Goal: Task Accomplishment & Management: Manage account settings

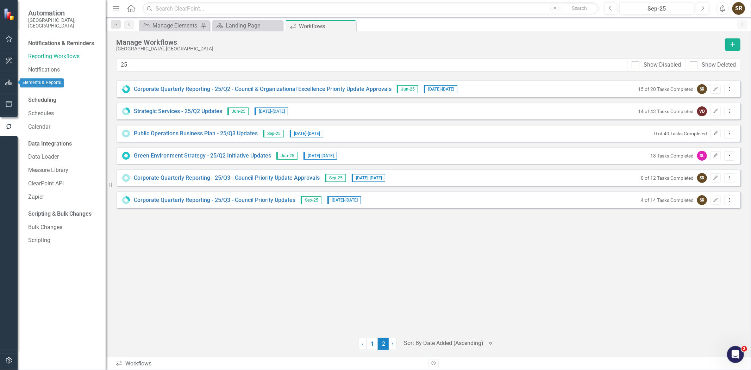
click at [9, 83] on icon "button" at bounding box center [8, 83] width 7 height 6
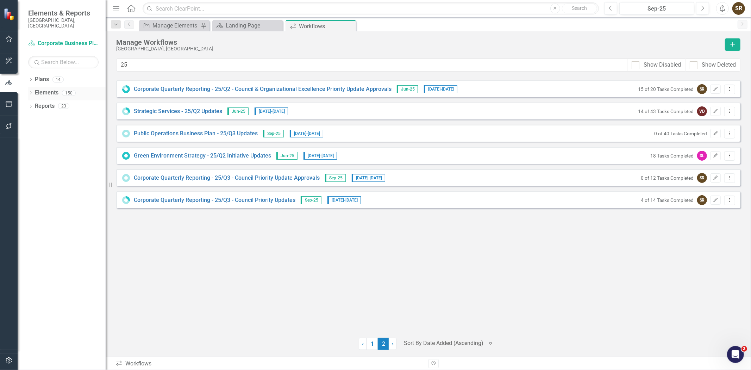
click at [30, 92] on icon "Dropdown" at bounding box center [30, 94] width 5 height 4
click at [30, 78] on icon "Dropdown" at bounding box center [30, 80] width 5 height 4
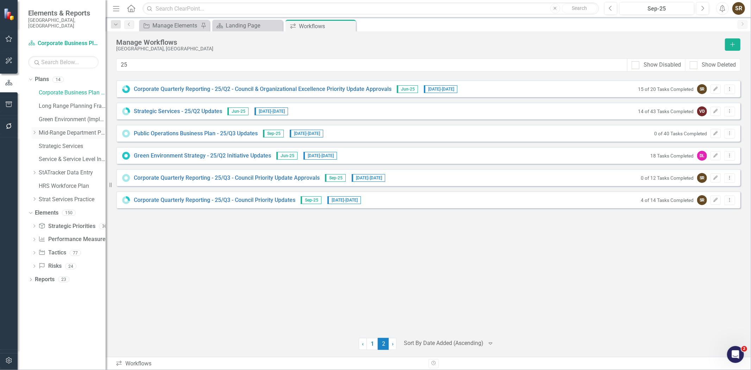
click at [53, 129] on link "Mid-Range Department Plans" at bounding box center [72, 133] width 67 height 8
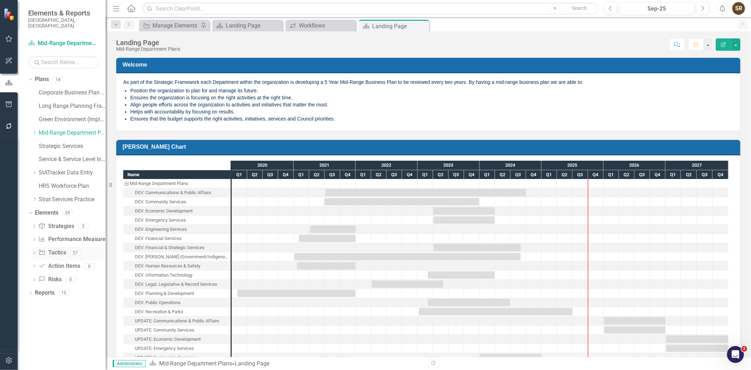
click at [55, 249] on link "Initiative Tactics" at bounding box center [51, 253] width 27 height 8
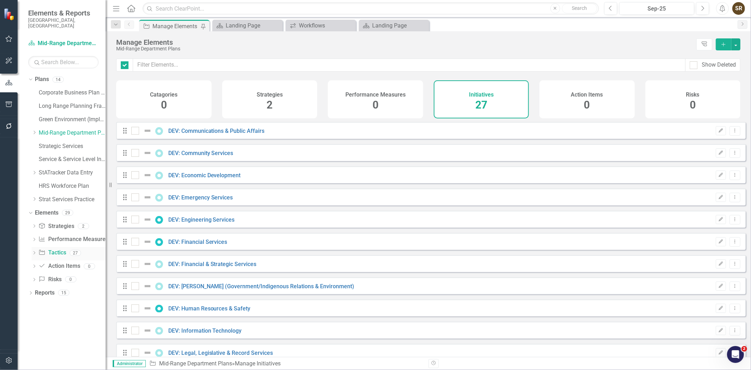
checkbox input "false"
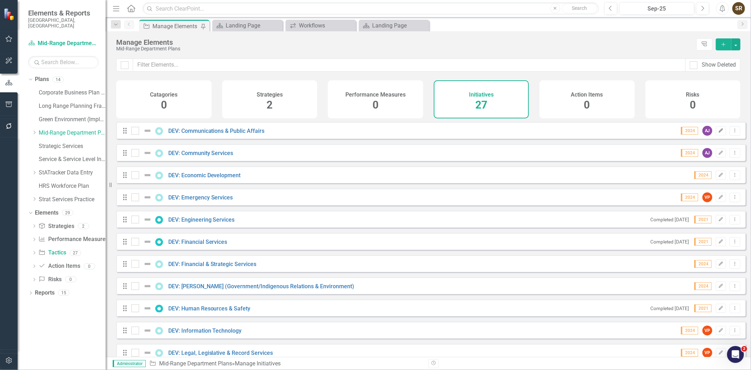
click at [718, 133] on icon "Edit" at bounding box center [720, 130] width 5 height 4
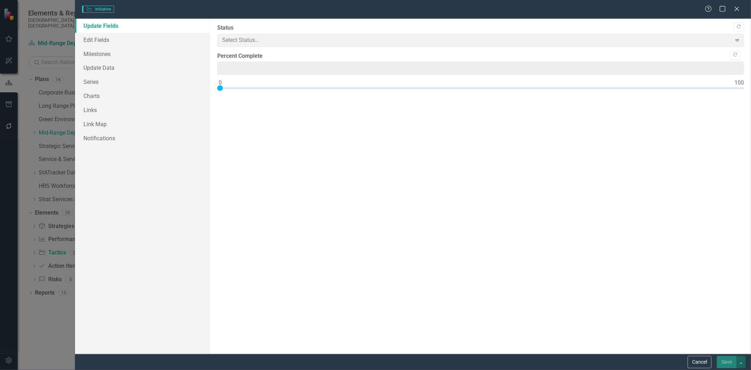
type input "0"
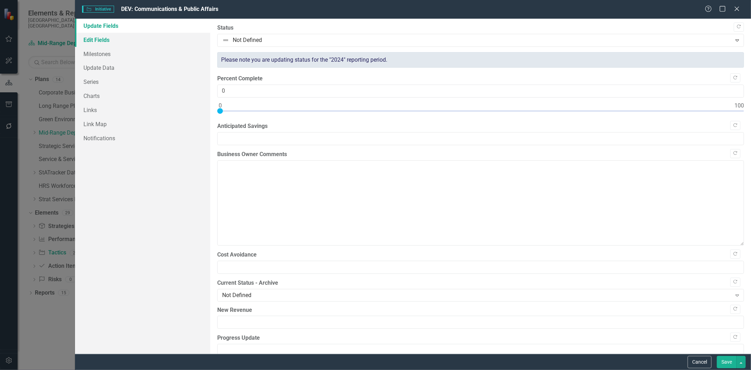
click at [103, 37] on link "Edit Fields" at bounding box center [142, 40] width 135 height 14
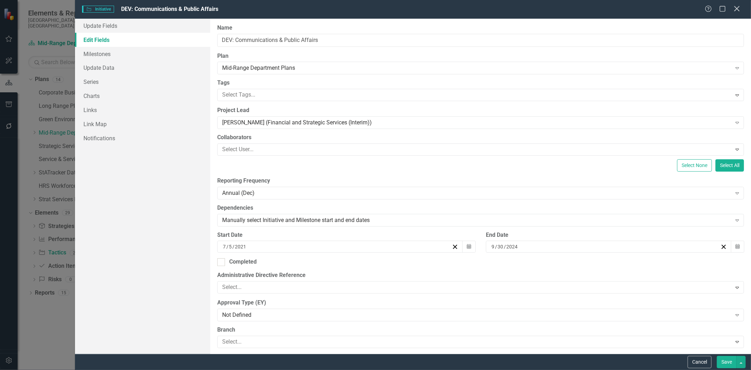
click at [737, 11] on icon "Close" at bounding box center [736, 8] width 9 height 7
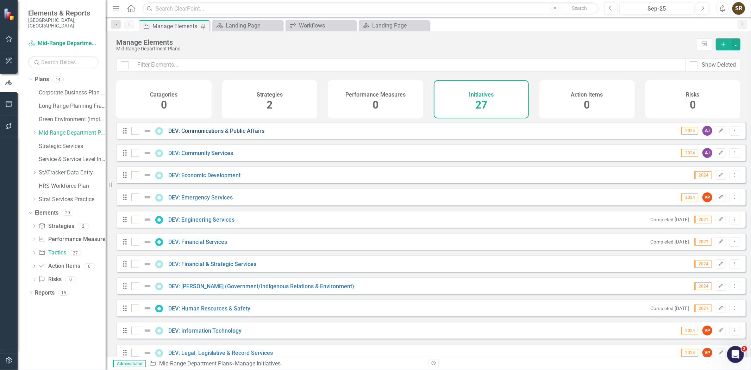
click at [253, 134] on link "DEV: Communications & Public Affairs" at bounding box center [216, 130] width 96 height 7
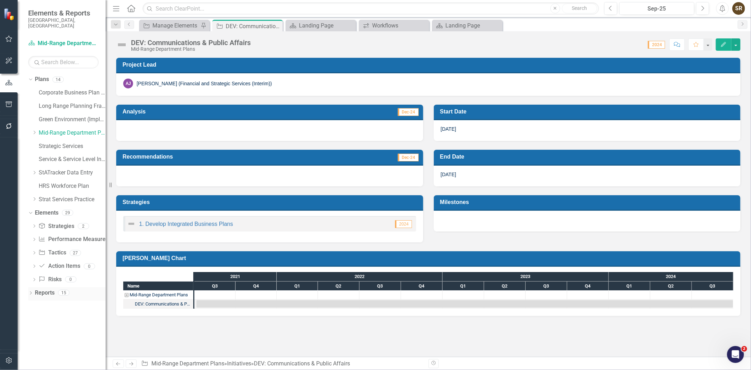
click at [31, 290] on div "Dropdown" at bounding box center [30, 293] width 5 height 6
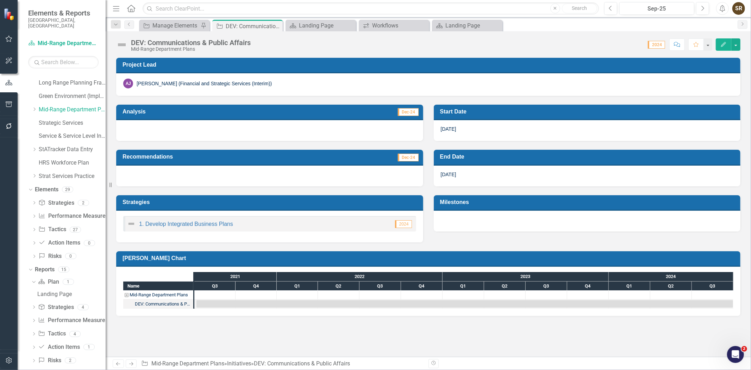
scroll to position [26, 0]
click at [61, 300] on link "Strategy Strategies" at bounding box center [56, 304] width 36 height 8
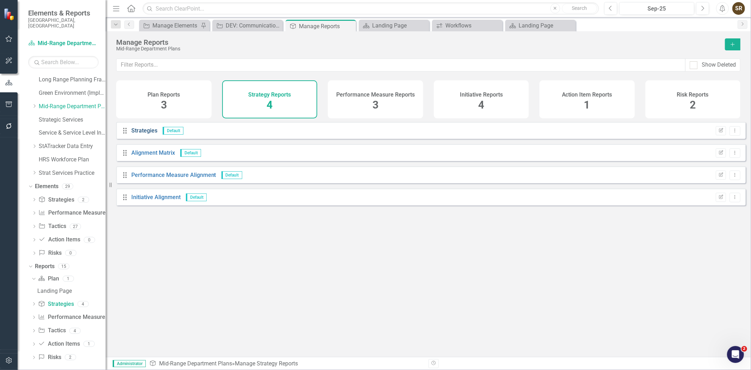
click at [142, 134] on link "Strategies" at bounding box center [144, 130] width 26 height 7
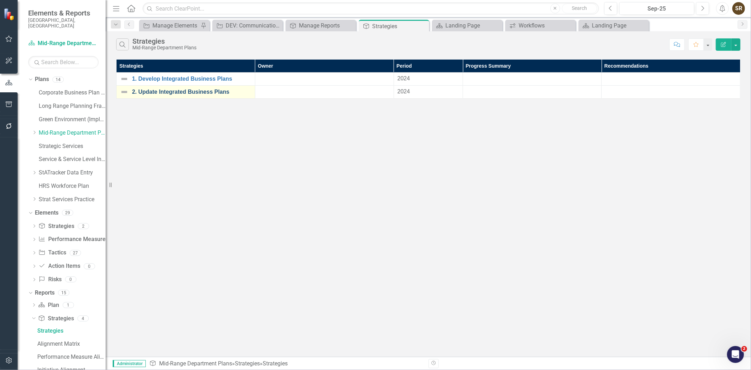
click at [182, 93] on link "2. Update Integrated Business Plans" at bounding box center [191, 92] width 119 height 6
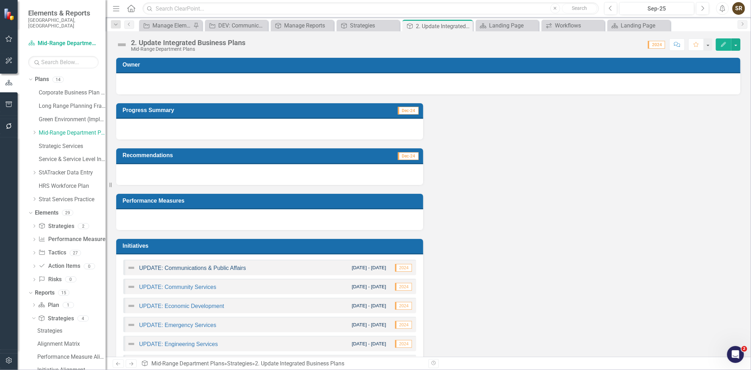
click at [181, 266] on link "UPDATE: Communications & Public Affairs" at bounding box center [192, 268] width 107 height 6
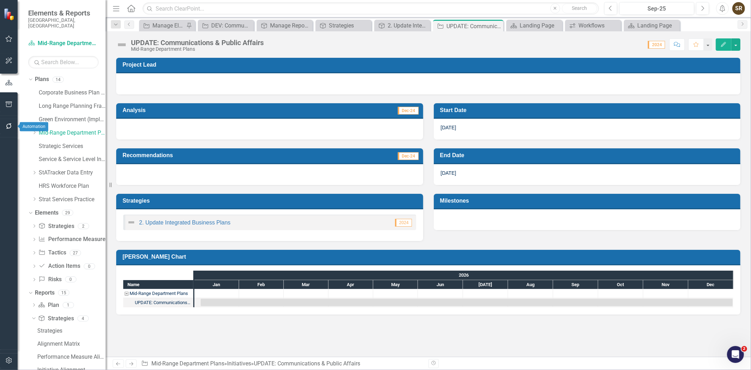
click at [8, 125] on icon "button" at bounding box center [8, 126] width 7 height 6
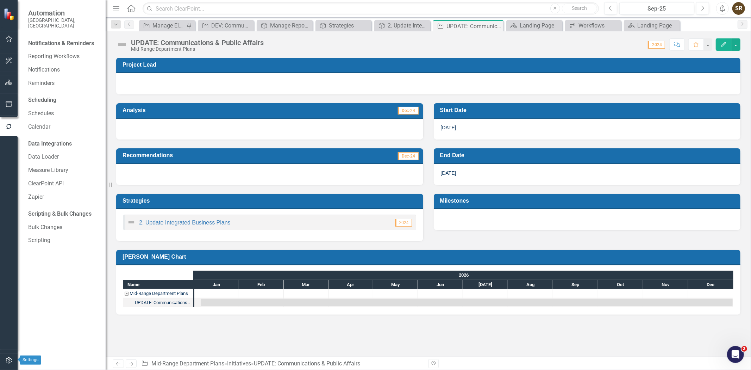
click at [10, 359] on icon "button" at bounding box center [8, 360] width 7 height 6
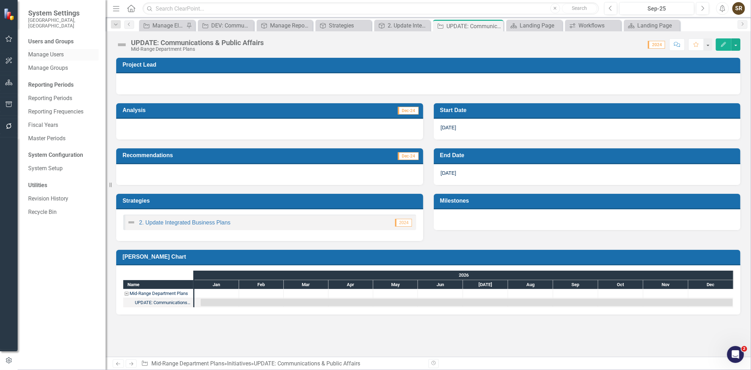
click at [47, 51] on link "Manage Users" at bounding box center [63, 55] width 70 height 8
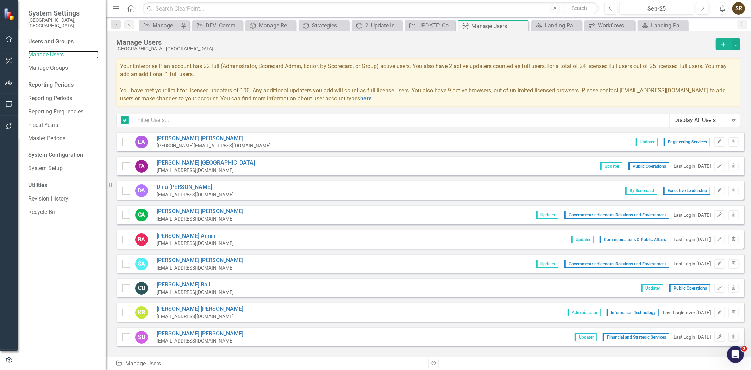
checkbox input "false"
click at [172, 116] on input "text" at bounding box center [401, 120] width 537 height 13
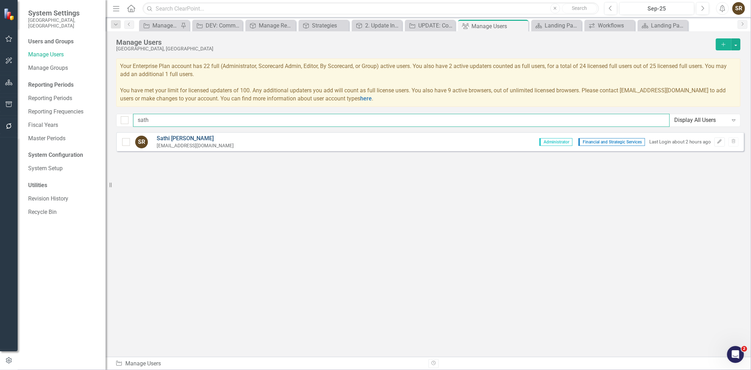
type input "sath"
click at [187, 139] on link "[PERSON_NAME]" at bounding box center [195, 138] width 77 height 8
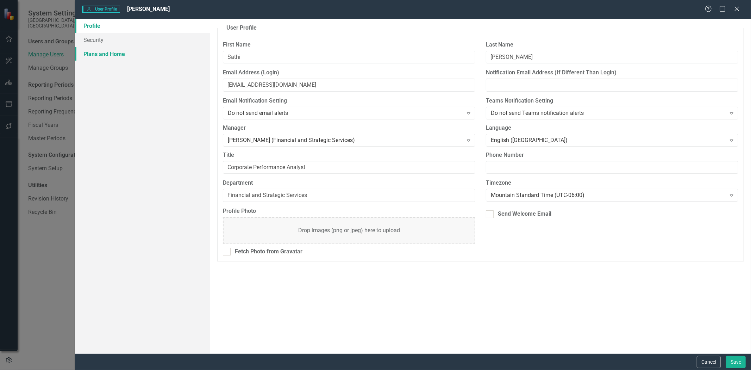
click at [86, 54] on link "Plans and Home" at bounding box center [142, 54] width 135 height 14
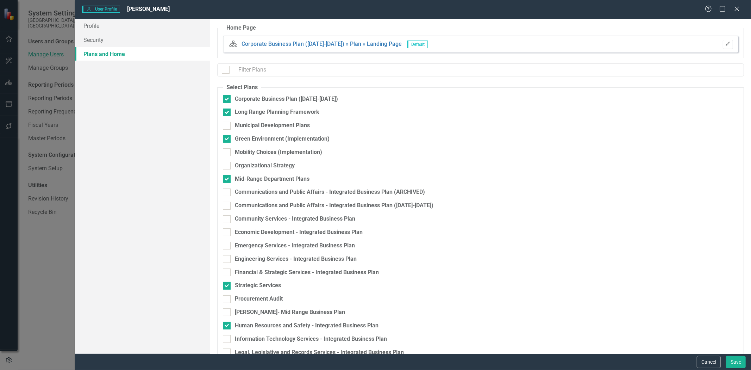
checkbox input "false"
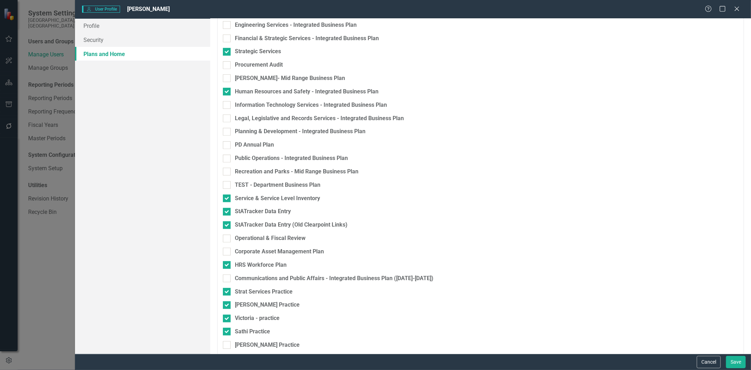
scroll to position [240, 0]
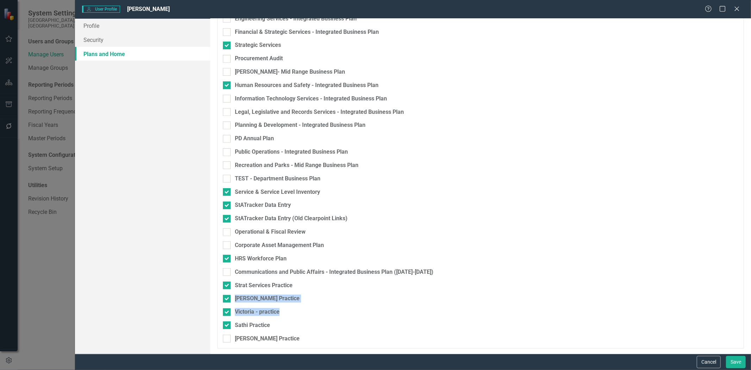
drag, startPoint x: 744, startPoint y: 309, endPoint x: 746, endPoint y: 222, distance: 86.6
click at [746, 257] on div "Home Page Plan Corporate Business Plan ([DATE]-[DATE]) » Plan » Landing Page De…" at bounding box center [480, 186] width 541 height 335
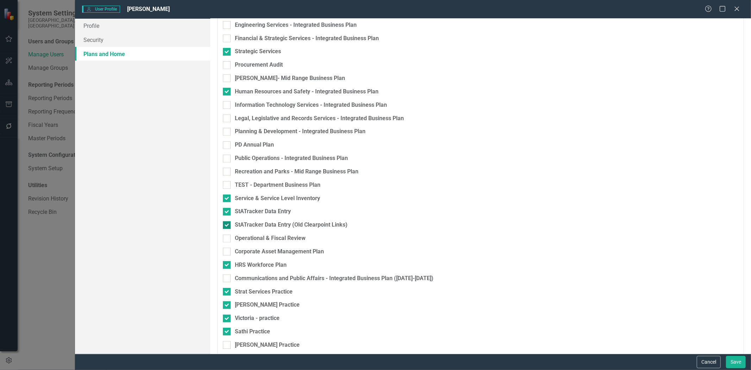
click at [619, 222] on div "StATracker Data Entry (Old Clearpoint Links)" at bounding box center [443, 225] width 441 height 8
click at [227, 222] on input "StATracker Data Entry (Old Clearpoint Links)" at bounding box center [225, 223] width 5 height 5
checkbox input "false"
click at [230, 171] on div at bounding box center [227, 172] width 8 height 8
click at [227, 171] on input "Recreation and Parks - Mid Range Business Plan" at bounding box center [225, 170] width 5 height 5
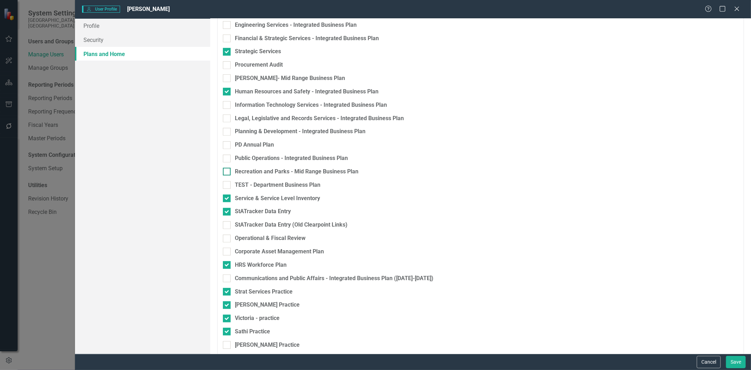
checkbox input "true"
click at [731, 359] on button "Save" at bounding box center [736, 362] width 20 height 12
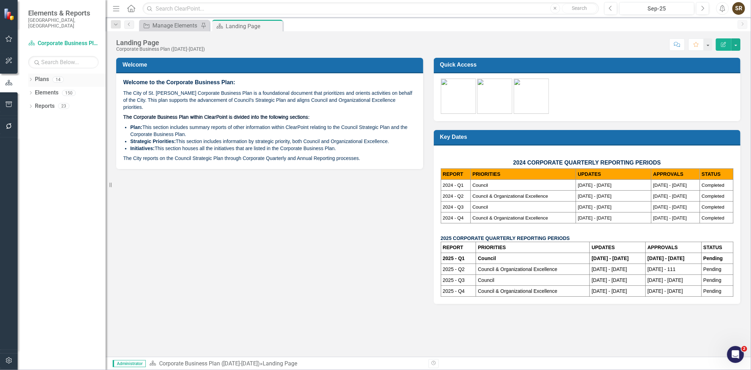
click at [30, 78] on icon "Dropdown" at bounding box center [30, 80] width 5 height 4
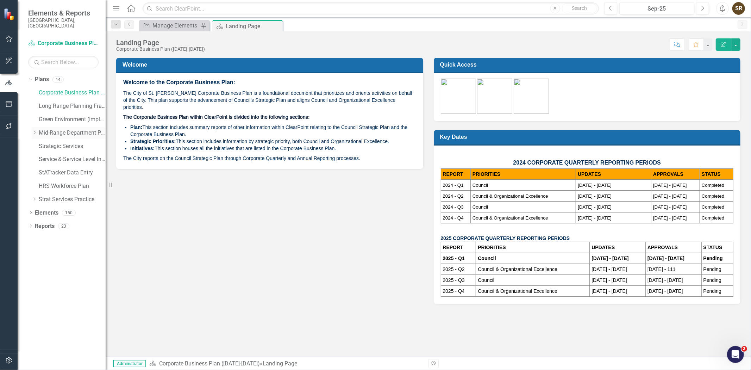
click at [33, 130] on div "Dropdown" at bounding box center [34, 133] width 5 height 6
click at [64, 155] on link "Recreation and Parks - Mid Range Business Plan" at bounding box center [76, 159] width 60 height 8
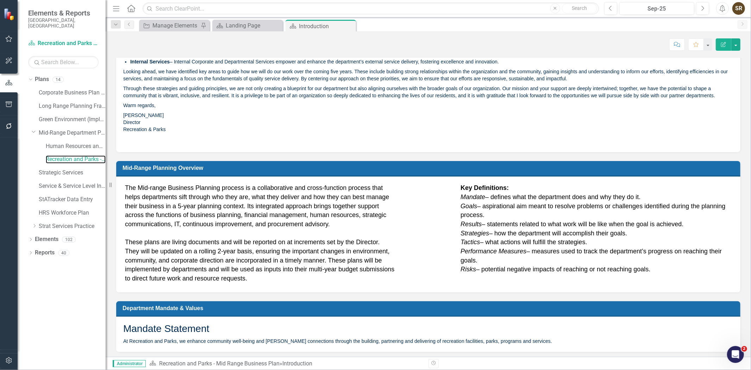
scroll to position [103, 0]
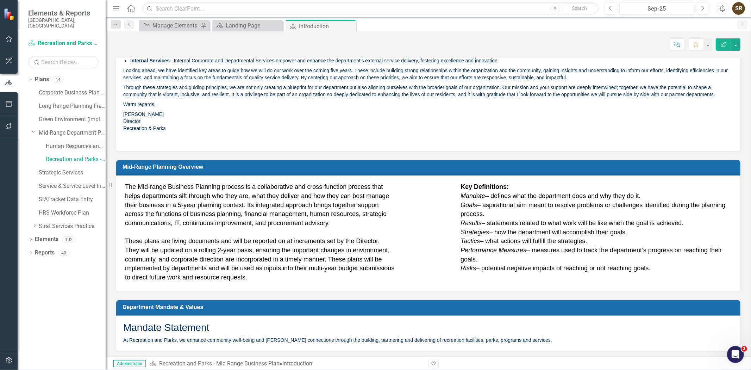
click at [80, 142] on link "Human Resources and Safety - Integrated Business Plan" at bounding box center [76, 146] width 60 height 8
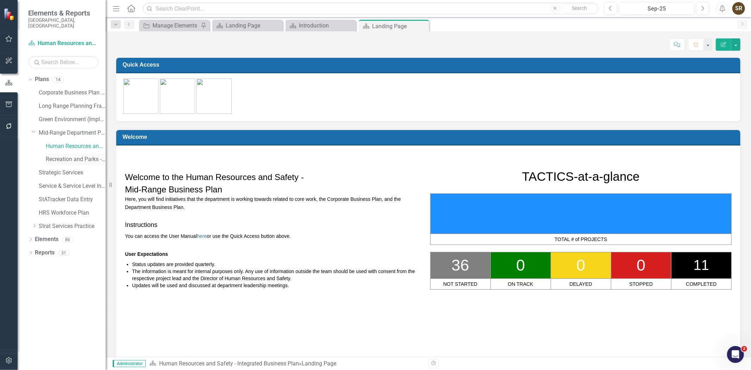
click at [81, 155] on link "Recreation and Parks - Mid Range Business Plan" at bounding box center [76, 159] width 60 height 8
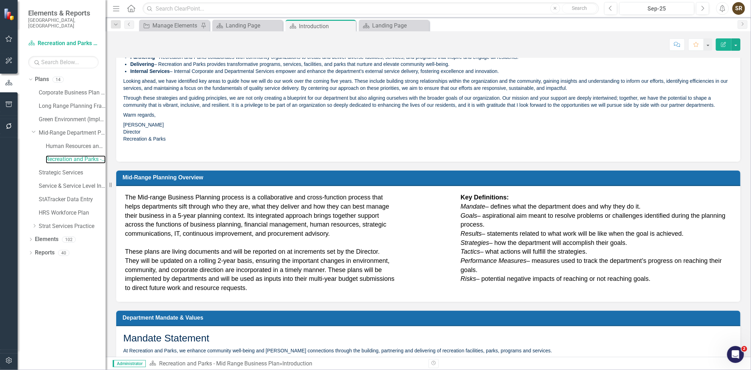
scroll to position [103, 0]
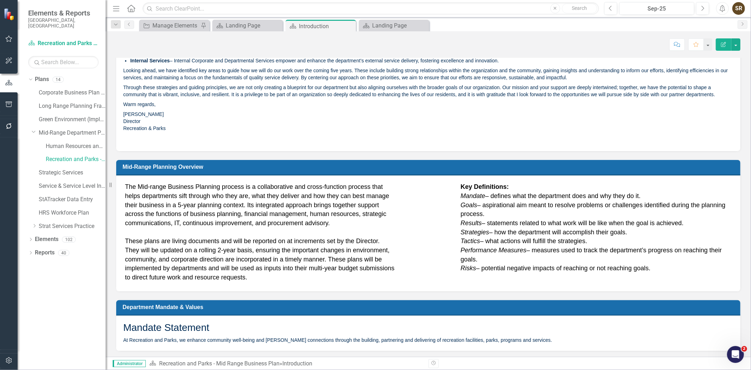
drag, startPoint x: 124, startPoint y: 339, endPoint x: 274, endPoint y: 337, distance: 149.6
click at [257, 337] on p "At Recreation and Parks, we enhance community well-being and foster connections…" at bounding box center [428, 339] width 610 height 7
click at [425, 337] on p "At Recreation and Parks, we enhance community well-being and foster connections…" at bounding box center [428, 339] width 610 height 7
click at [10, 360] on icon "button" at bounding box center [8, 360] width 7 height 6
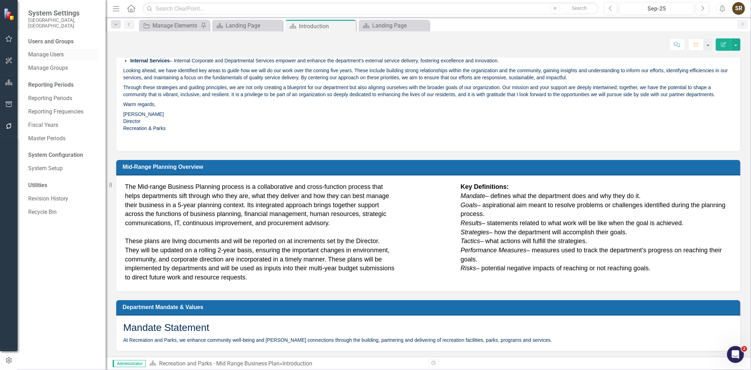
click at [60, 51] on link "Manage Users" at bounding box center [63, 55] width 70 height 8
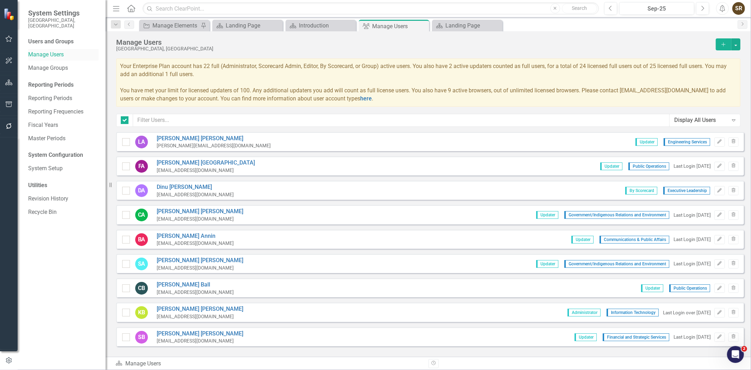
checkbox input "false"
click at [194, 120] on input "text" at bounding box center [401, 120] width 537 height 13
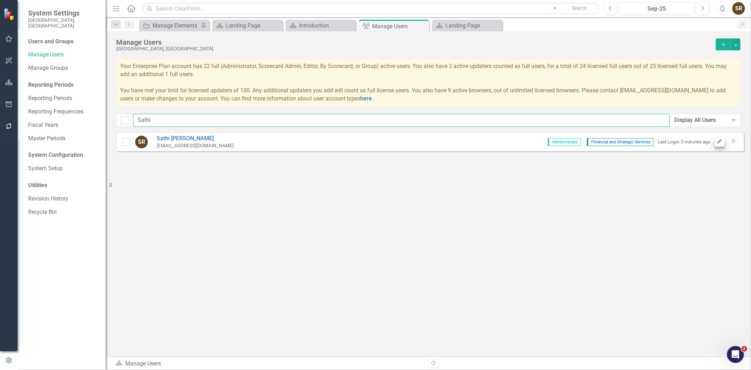
type input "Sathi"
click at [719, 141] on icon "button" at bounding box center [719, 141] width 4 height 4
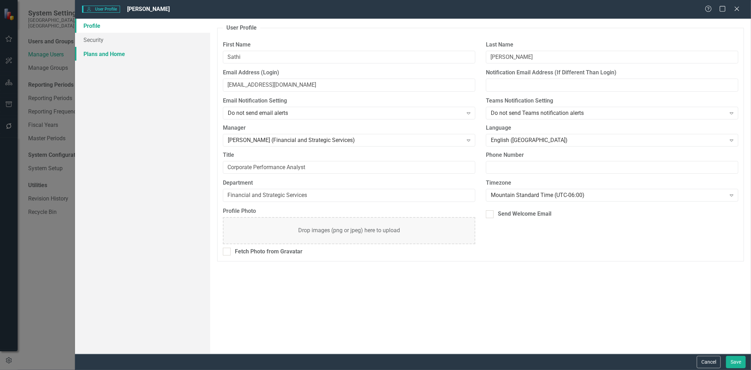
click at [113, 57] on link "Plans and Home" at bounding box center [142, 54] width 135 height 14
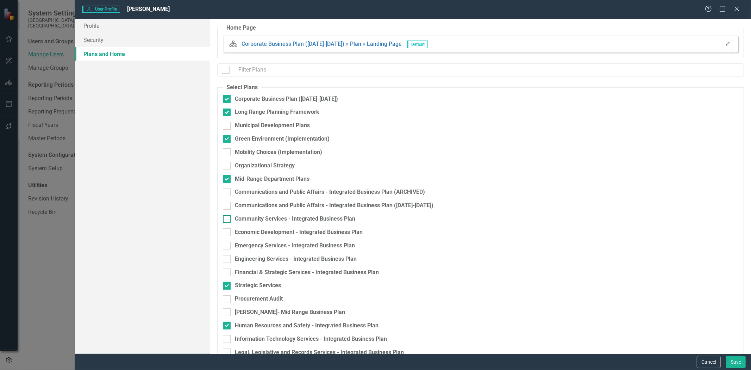
click at [227, 221] on div at bounding box center [227, 219] width 8 height 8
click at [227, 220] on input "Community Services - Integrated Business Plan" at bounding box center [225, 217] width 5 height 5
checkbox input "true"
click at [735, 361] on button "Save" at bounding box center [736, 362] width 20 height 12
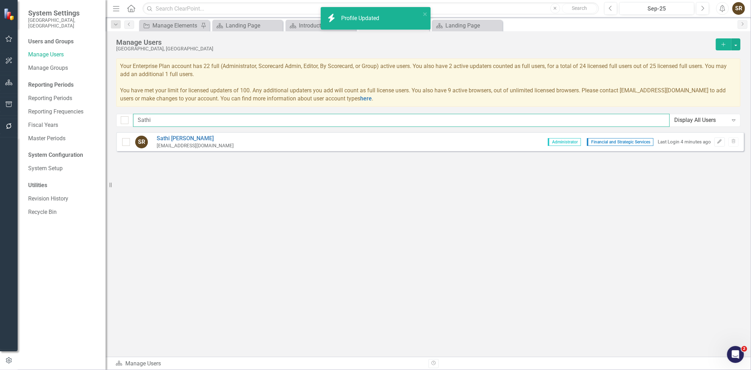
click at [188, 121] on input "Sathi" at bounding box center [401, 120] width 537 height 13
type input "S"
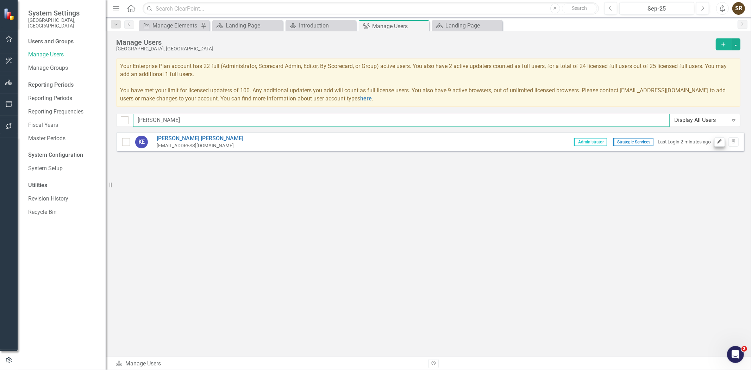
type input "Kathe"
click at [719, 142] on icon "button" at bounding box center [719, 141] width 4 height 4
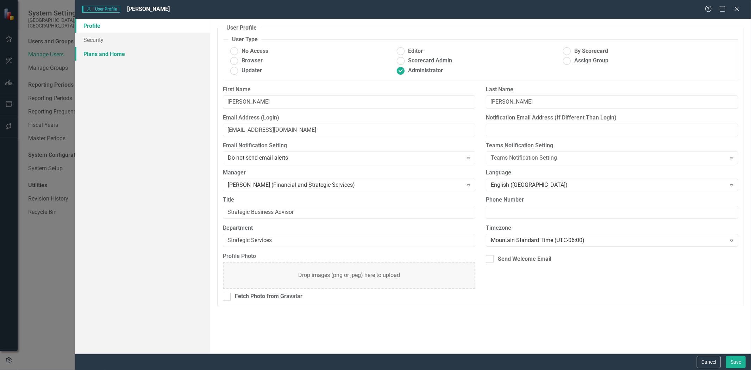
click at [111, 51] on link "Plans and Home" at bounding box center [142, 54] width 135 height 14
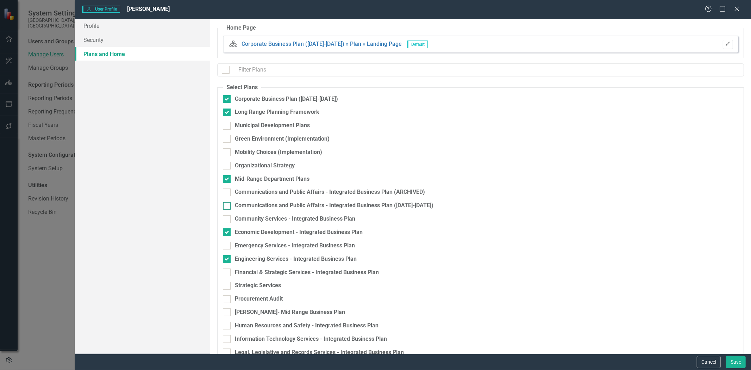
click at [227, 207] on div at bounding box center [227, 206] width 8 height 8
click at [227, 206] on input "Communications and Public Affairs - Integrated Business Plan ([DATE]-[DATE])" at bounding box center [225, 204] width 5 height 5
checkbox input "true"
click at [227, 220] on div at bounding box center [227, 219] width 8 height 8
click at [227, 220] on input "Community Services - Integrated Business Plan" at bounding box center [225, 217] width 5 height 5
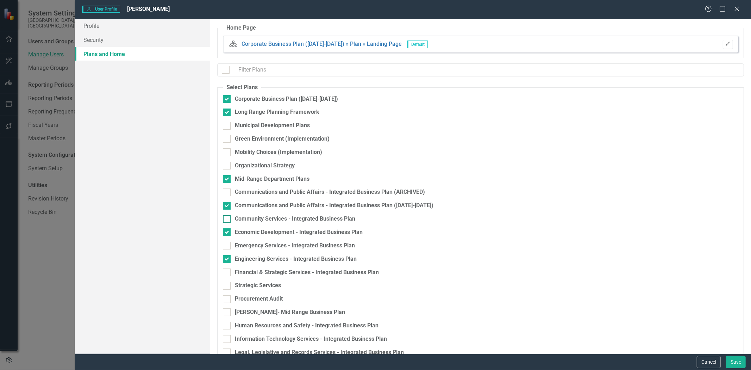
checkbox input "true"
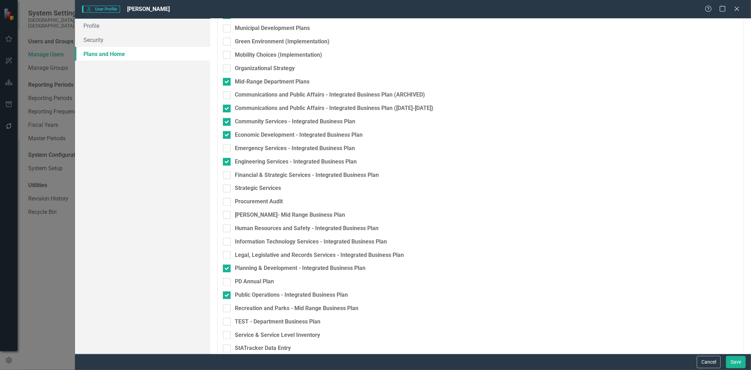
scroll to position [99, 0]
click at [228, 147] on div at bounding box center [227, 147] width 8 height 8
click at [227, 147] on input "Emergency Services - Integrated Business Plan" at bounding box center [225, 145] width 5 height 5
checkbox input "true"
click at [227, 174] on input "Financial & Strategic Services - Integrated Business Plan" at bounding box center [225, 171] width 5 height 5
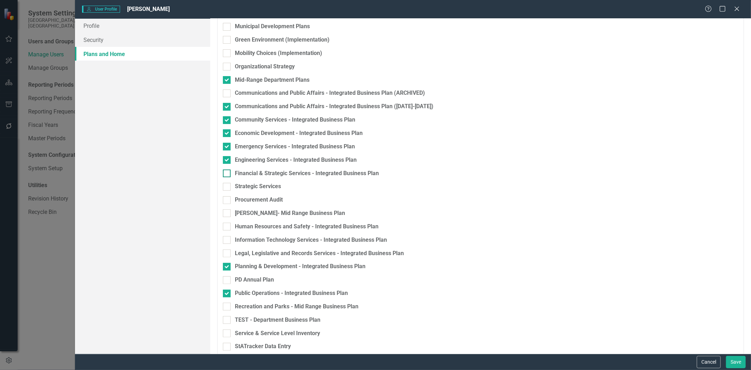
checkbox input "true"
click at [226, 186] on input "Strategic Services" at bounding box center [225, 185] width 5 height 5
checkbox input "true"
click at [225, 211] on input "[PERSON_NAME]- Mid Range Business Plan" at bounding box center [225, 211] width 5 height 5
checkbox input "true"
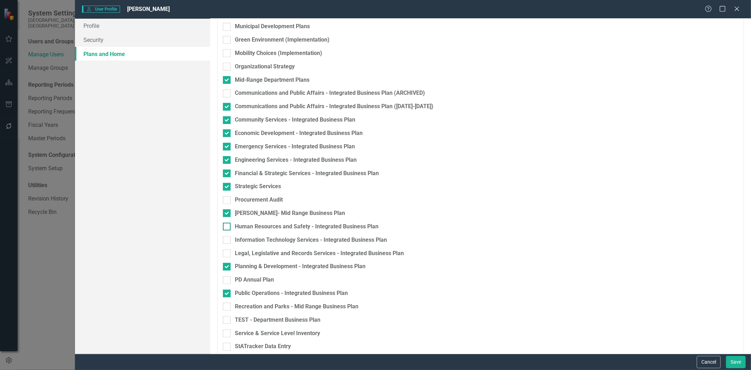
click at [227, 227] on input "Human Resources and Safety - Integrated Business Plan" at bounding box center [225, 224] width 5 height 5
checkbox input "true"
click at [227, 241] on div at bounding box center [227, 240] width 8 height 8
click at [227, 240] on input "Information Technology Services - Integrated Business Plan" at bounding box center [225, 238] width 5 height 5
checkbox input "true"
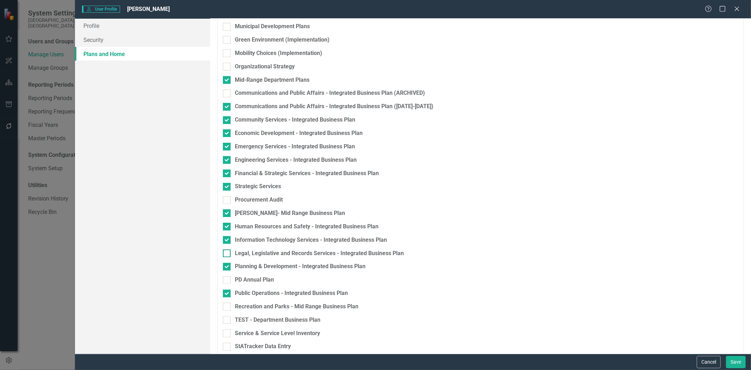
click at [226, 252] on input "Legal, Legislative and Records Services - Integrated Business Plan" at bounding box center [225, 251] width 5 height 5
checkbox input "true"
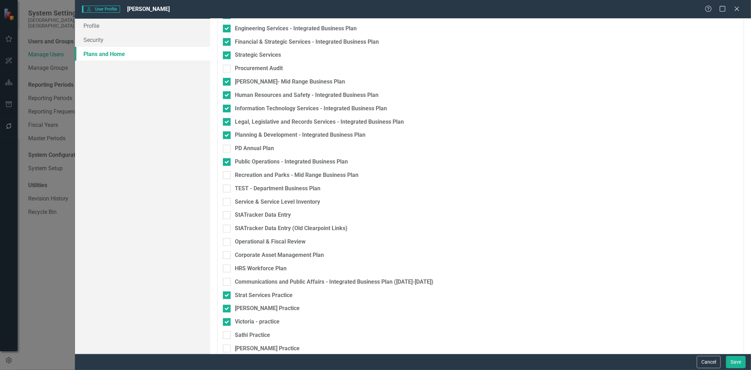
scroll to position [233, 0]
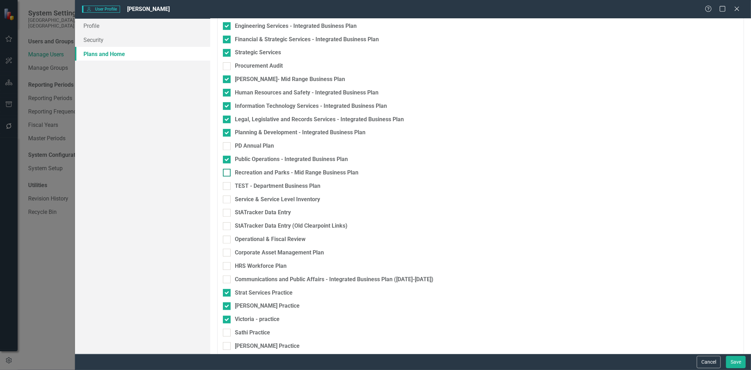
click at [226, 174] on div at bounding box center [227, 173] width 8 height 8
click at [226, 173] on input "Recreation and Parks - Mid Range Business Plan" at bounding box center [225, 171] width 5 height 5
checkbox input "true"
click at [226, 281] on div at bounding box center [227, 279] width 8 height 8
click at [226, 280] on input "Communications and Public Affairs - Integrated Business Plan ([DATE]-[DATE])" at bounding box center [225, 277] width 5 height 5
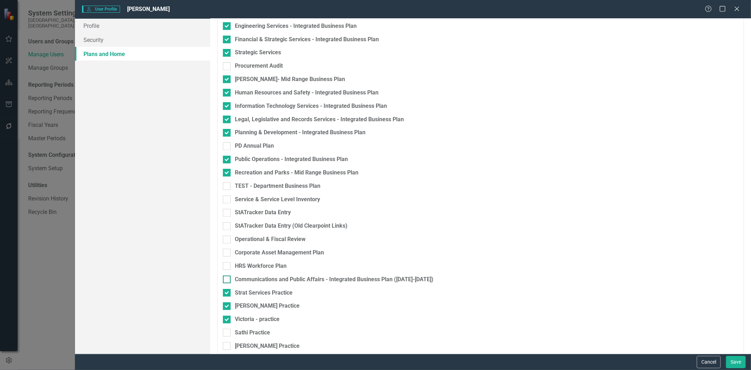
checkbox input "true"
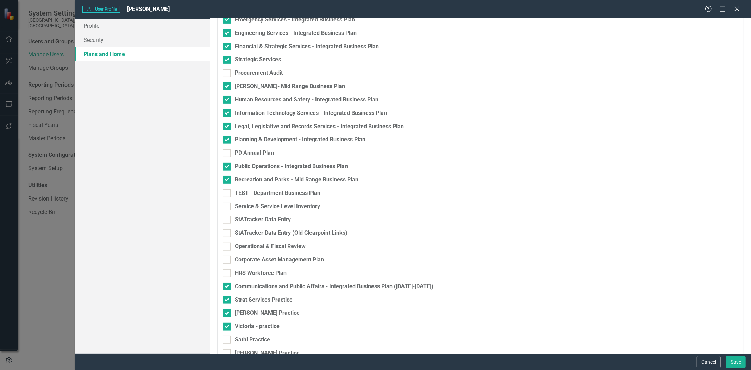
scroll to position [240, 0]
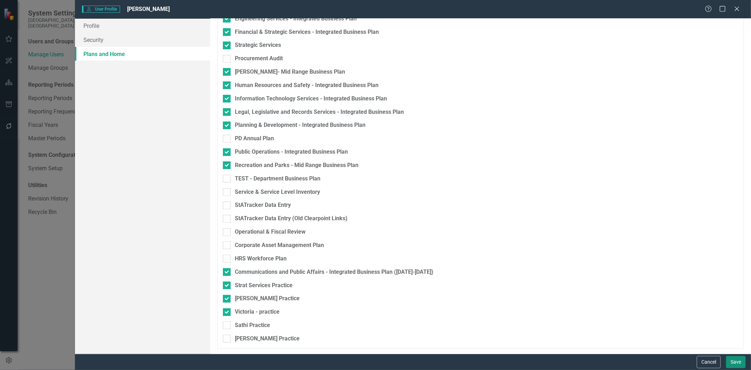
click at [730, 360] on button "Save" at bounding box center [736, 362] width 20 height 12
